Goal: Navigation & Orientation: Go to known website

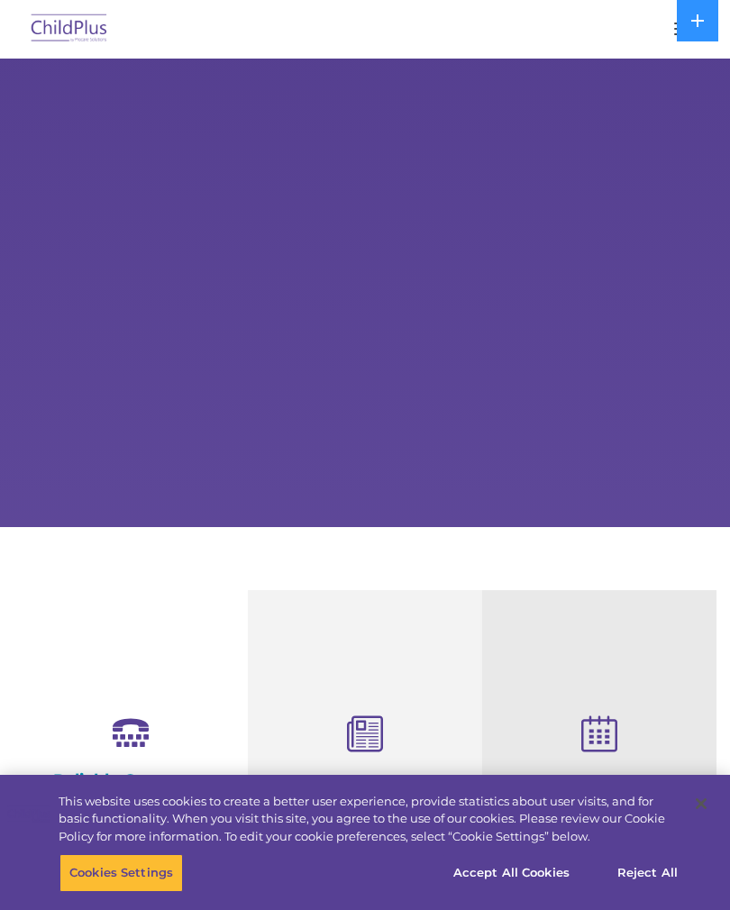
select select "MEDIUM"
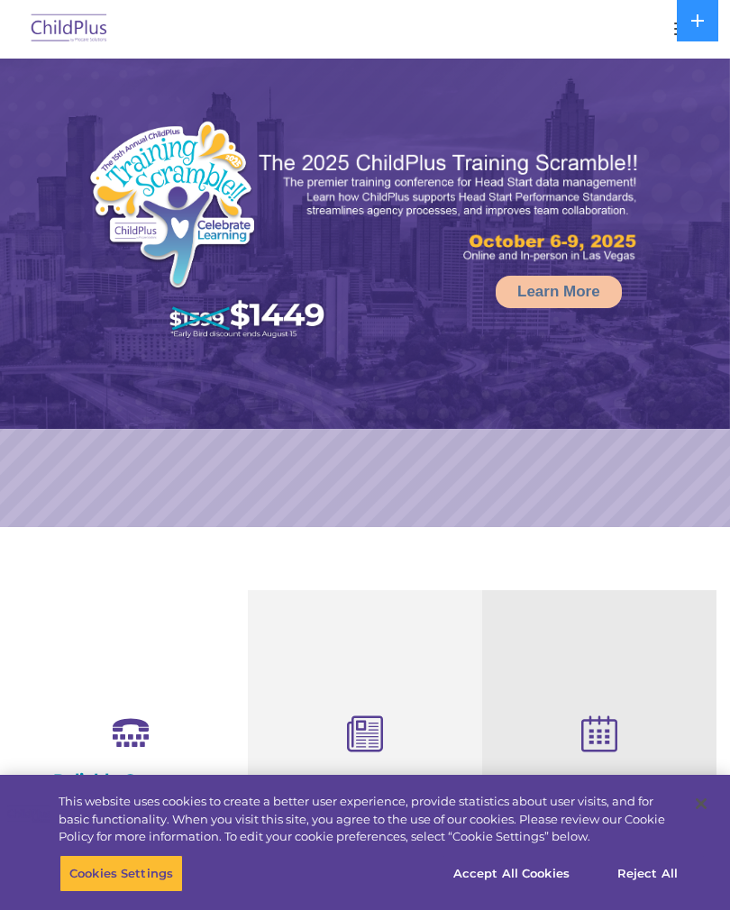
select select "MEDIUM"
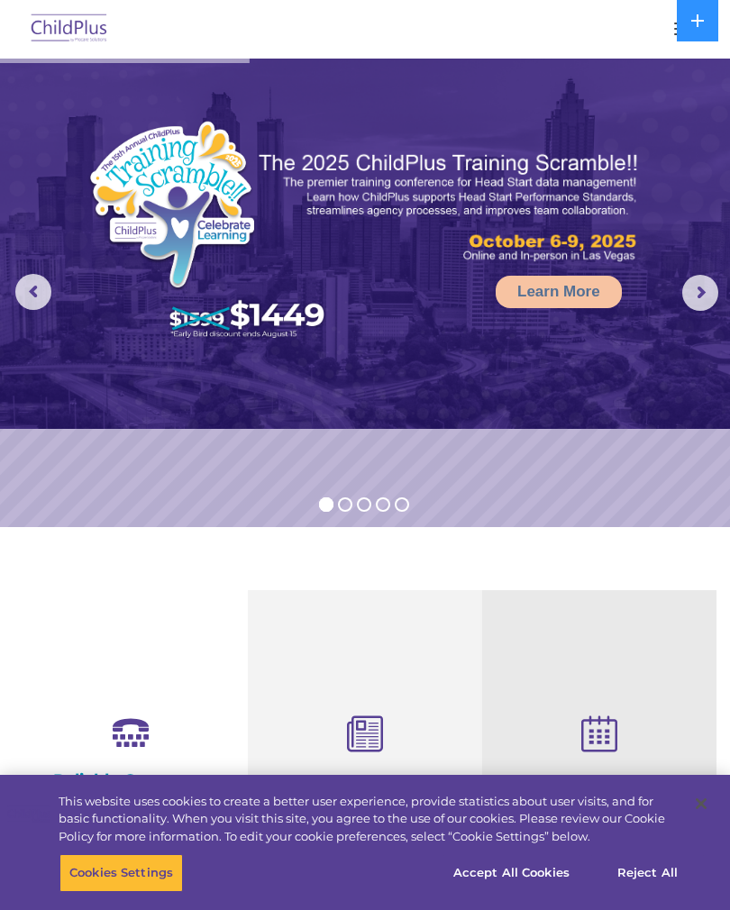
click at [78, 24] on img at bounding box center [69, 29] width 85 height 42
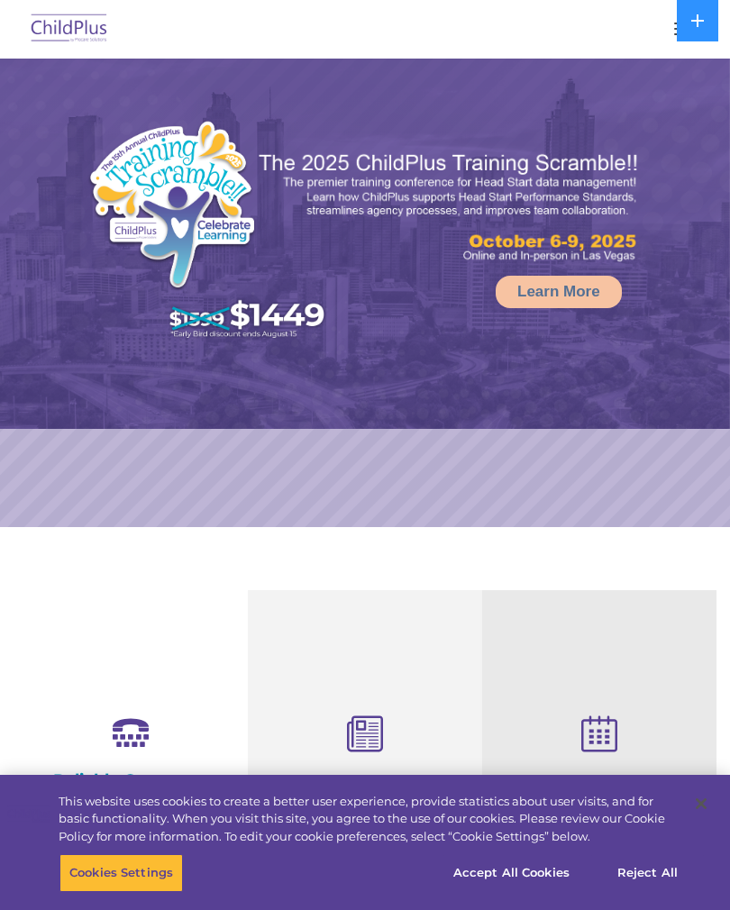
select select "MEDIUM"
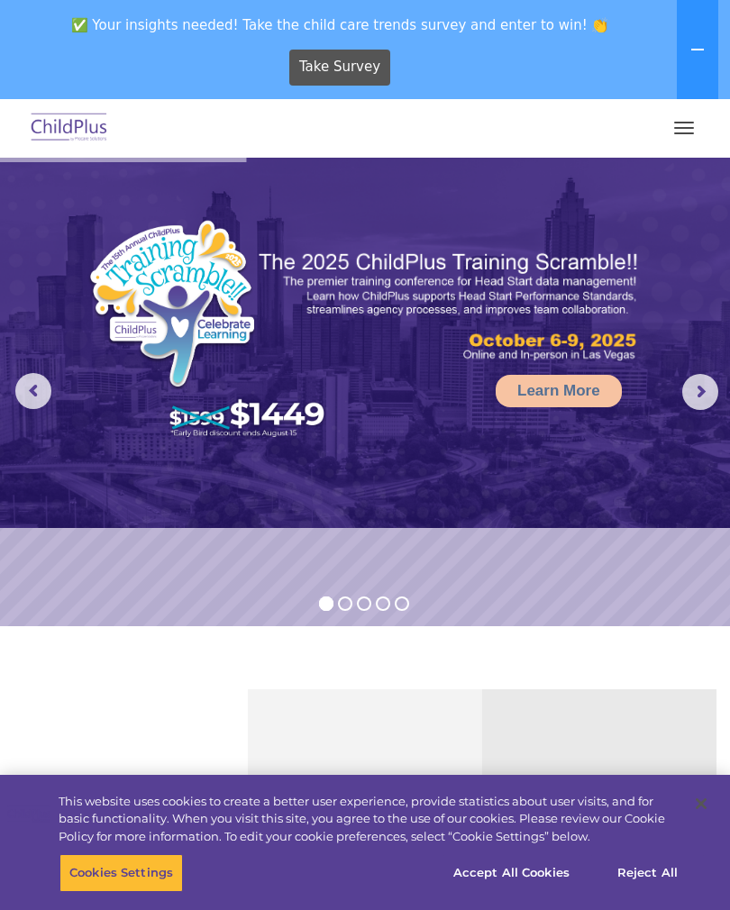
click at [702, 44] on icon at bounding box center [698, 49] width 14 height 14
